Goal: Information Seeking & Learning: Learn about a topic

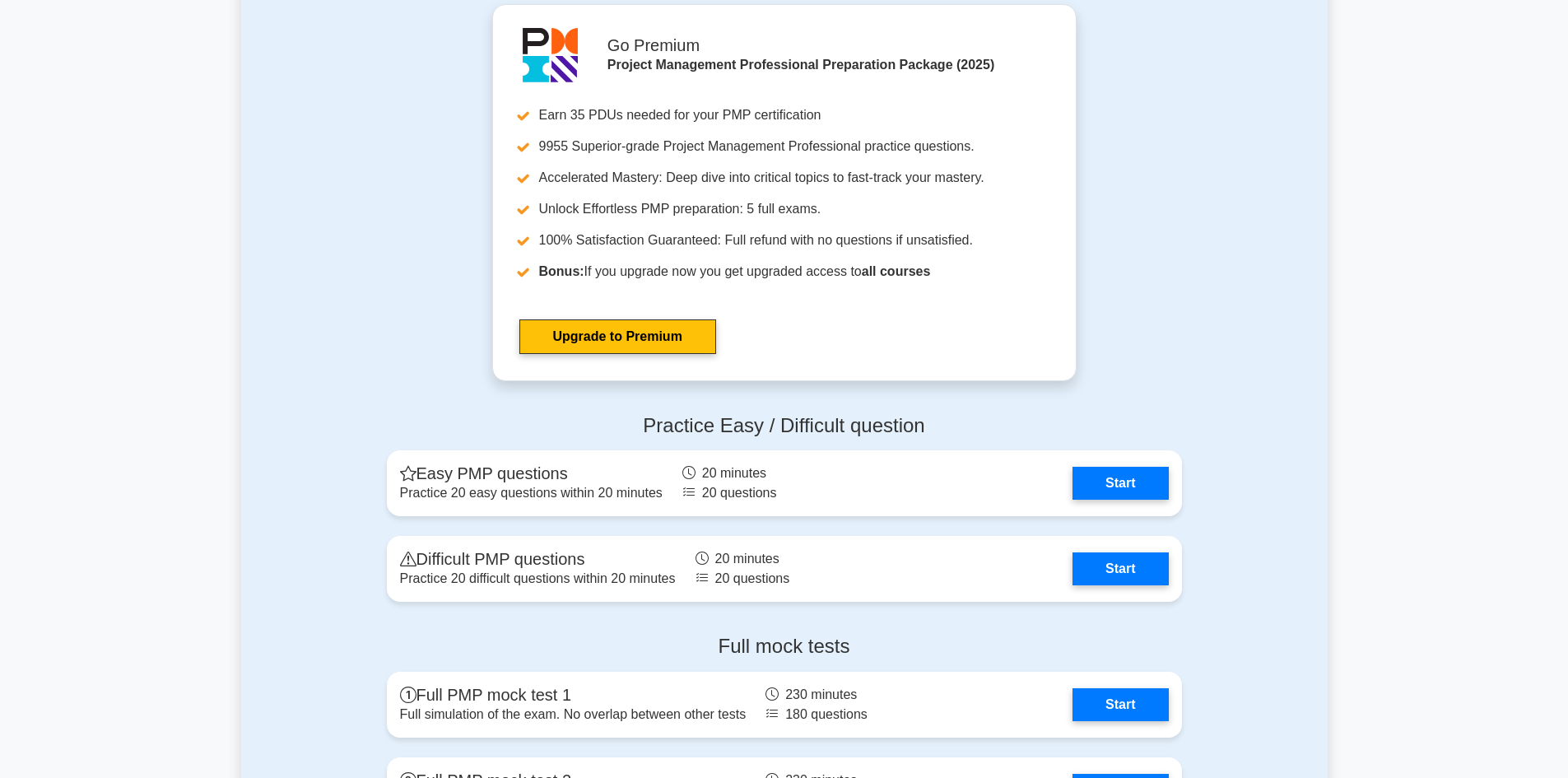
scroll to position [4138, 0]
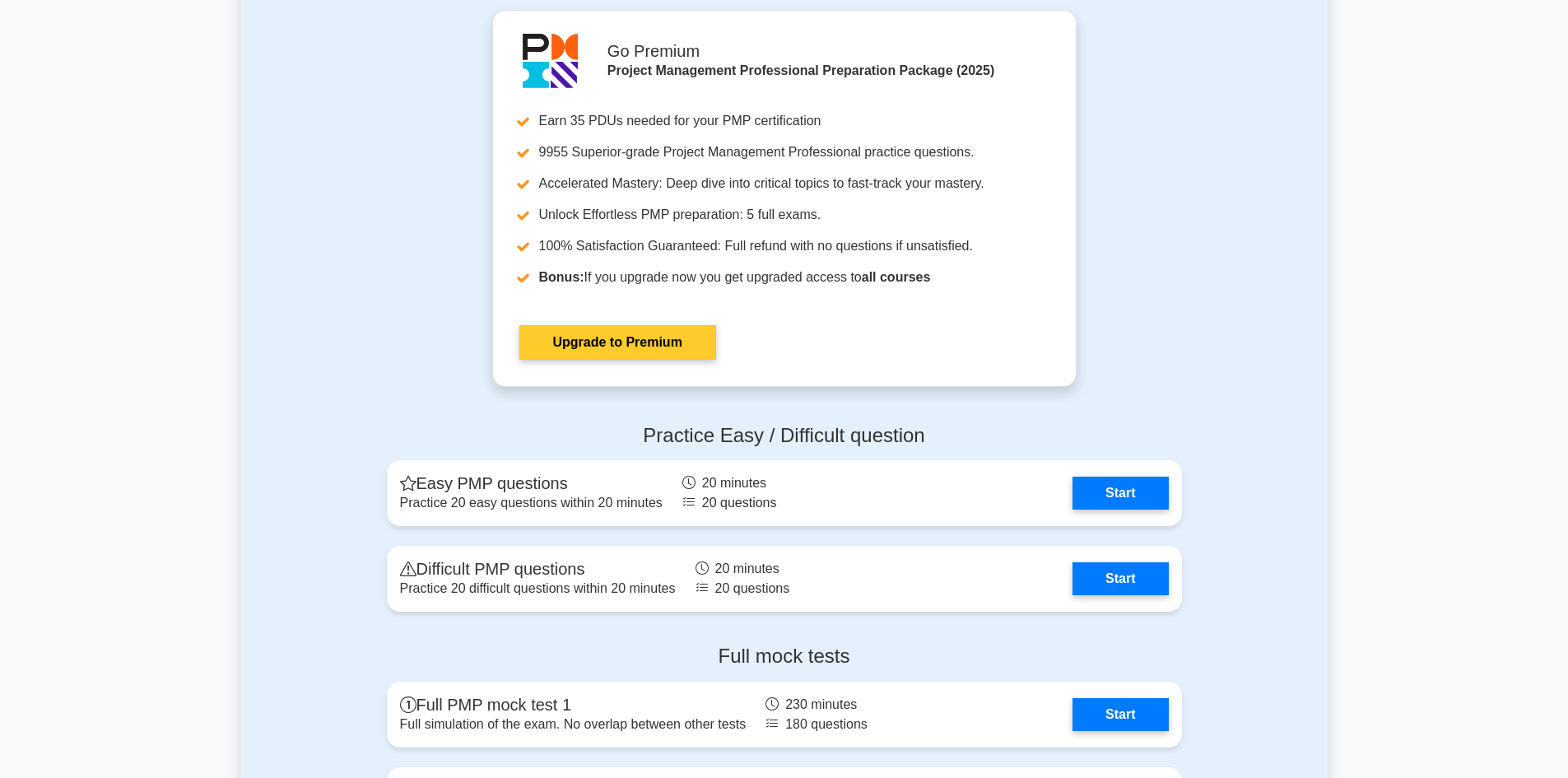
click at [641, 343] on link "Upgrade to Premium" at bounding box center [618, 343] width 196 height 35
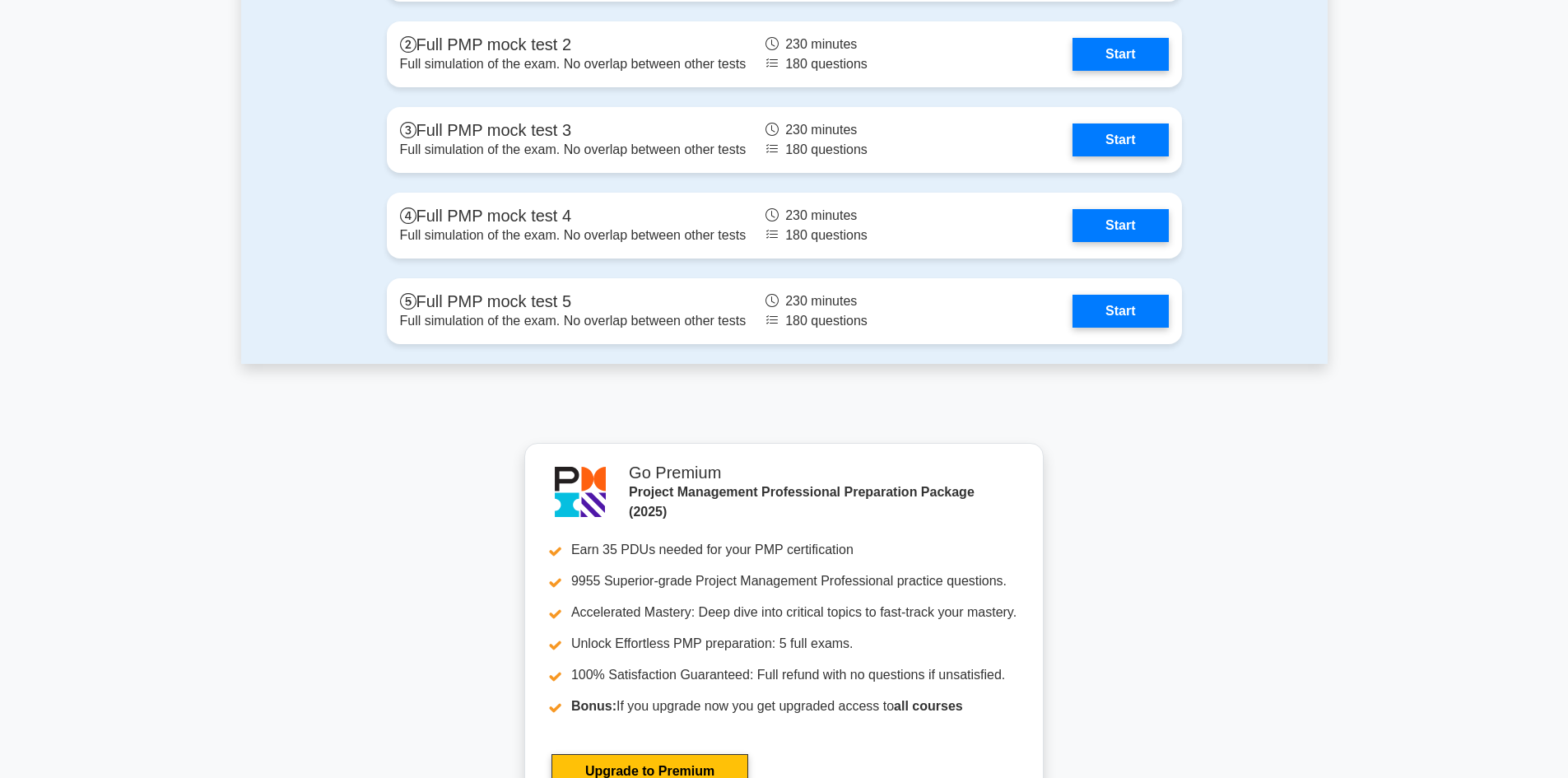
scroll to position [4915, 0]
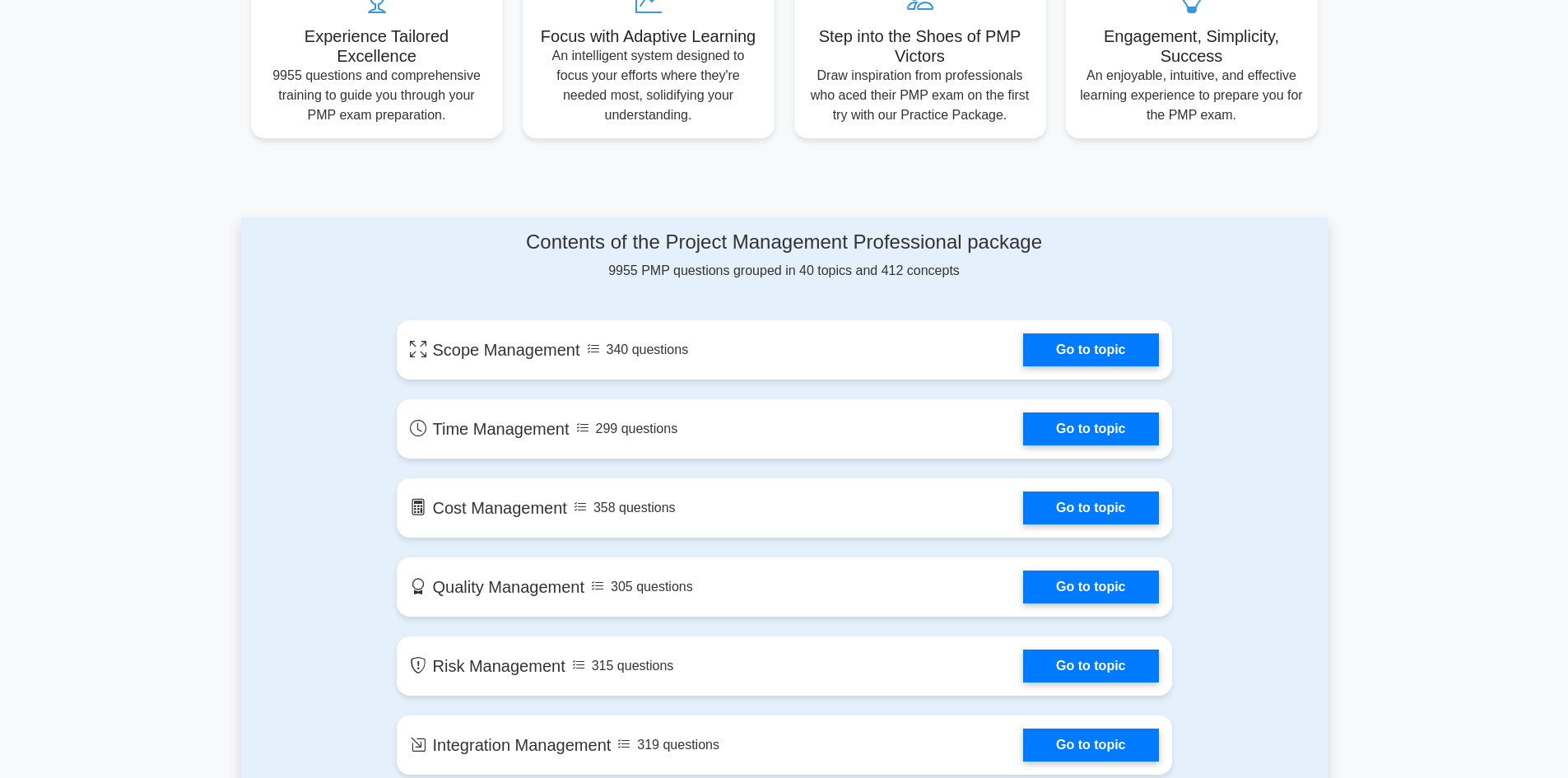
scroll to position [659, 0]
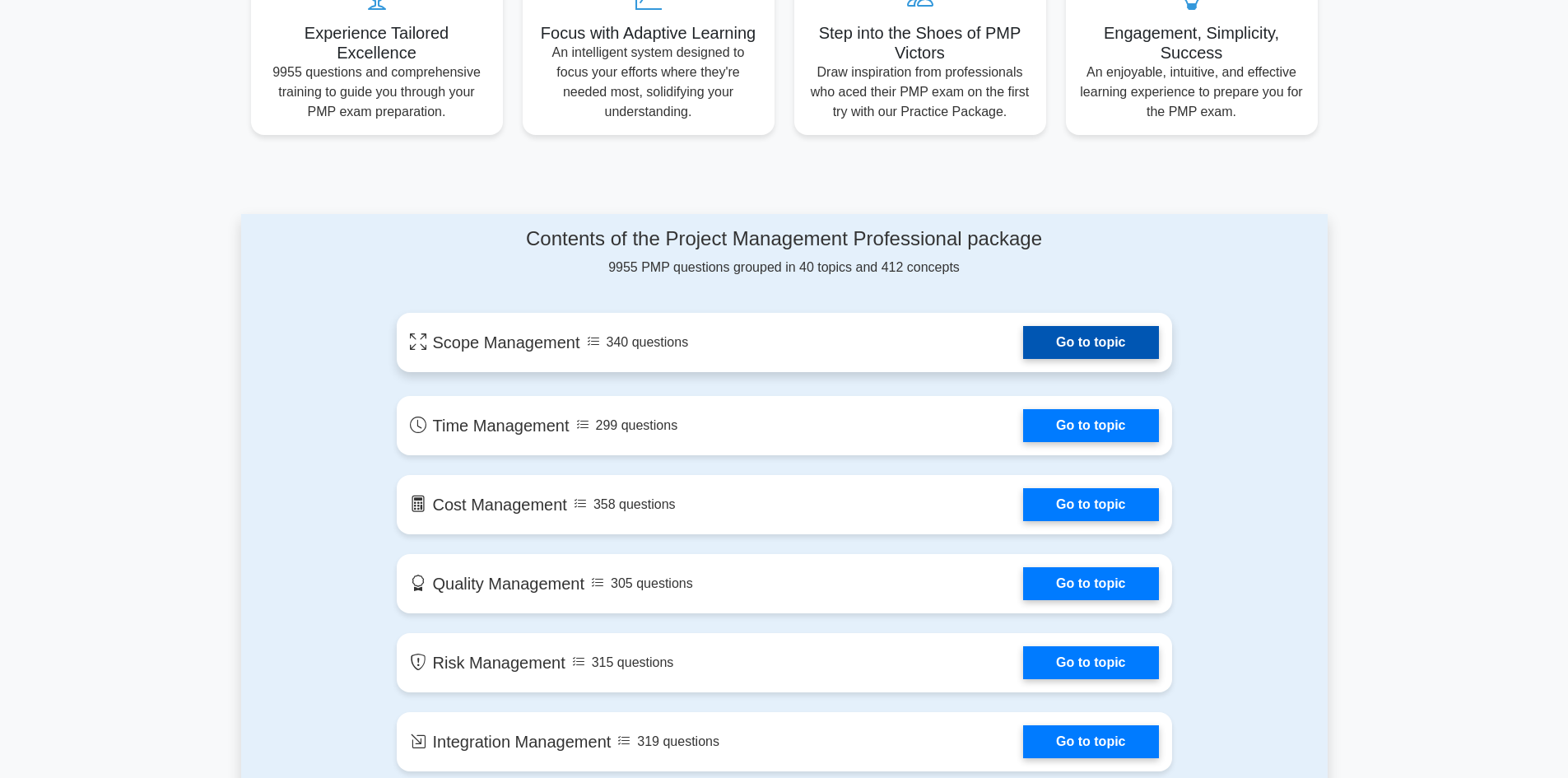
click at [1119, 359] on link "Go to topic" at bounding box center [1091, 343] width 135 height 33
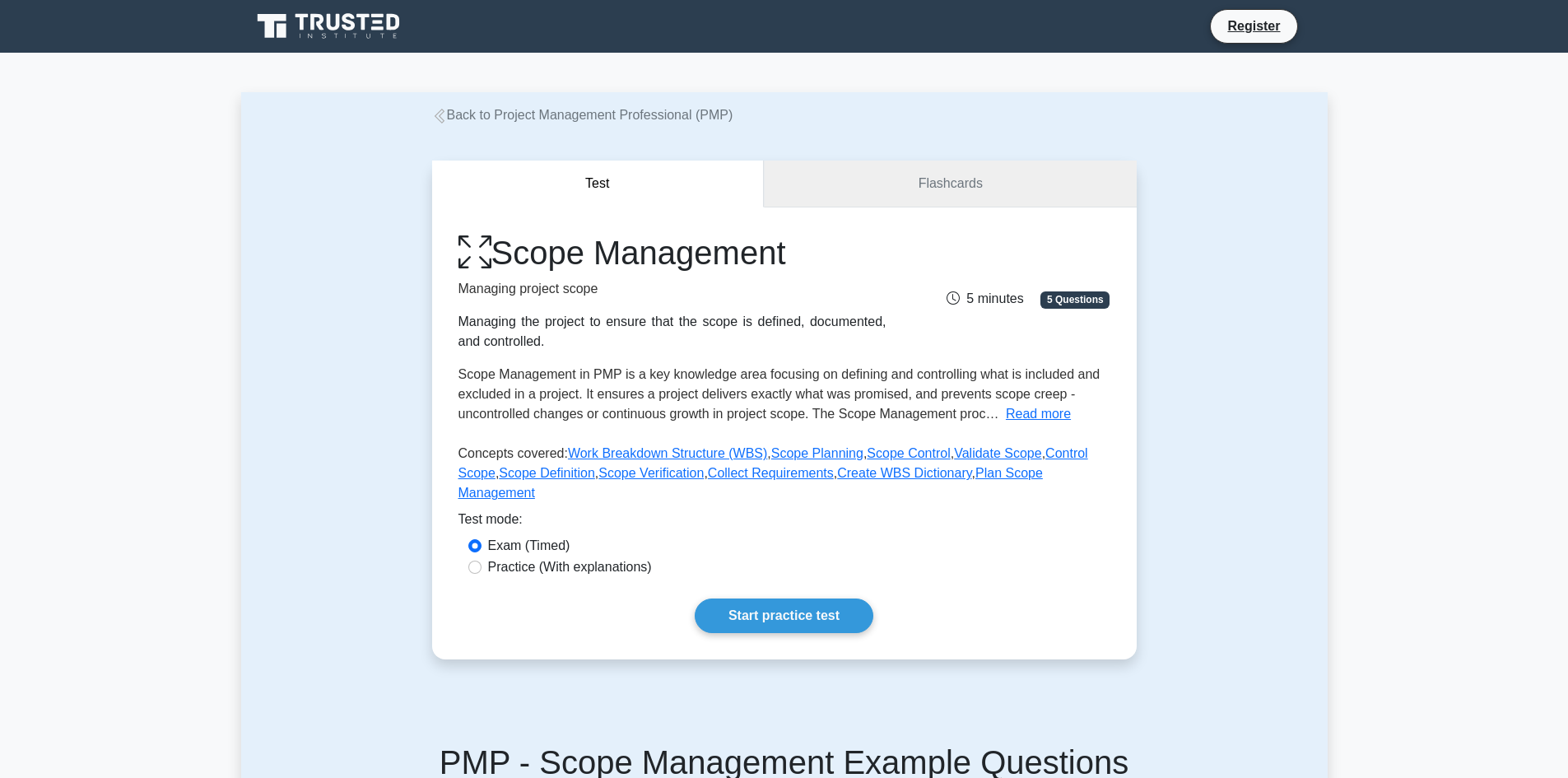
click at [950, 203] on link "Flashcards" at bounding box center [949, 184] width 372 height 47
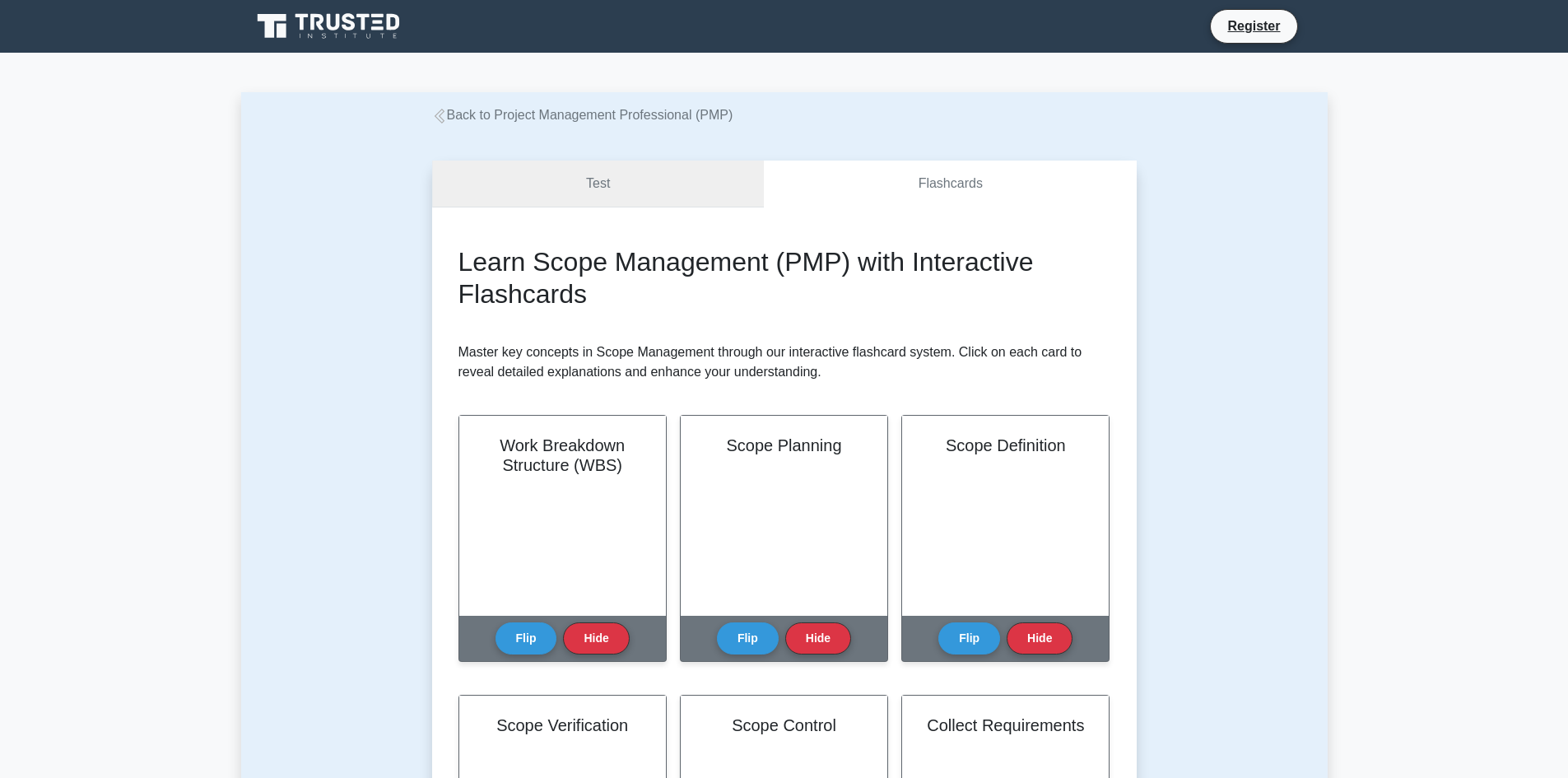
click at [607, 186] on link "Test" at bounding box center [599, 184] width 332 height 47
